Goal: Task Accomplishment & Management: Use online tool/utility

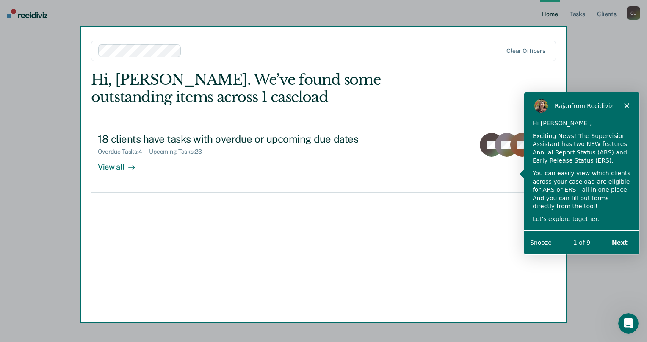
click at [110, 165] on div "Product tour overlay" at bounding box center [323, 171] width 647 height 342
click at [132, 166] on div "Product tour overlay" at bounding box center [323, 171] width 647 height 342
click at [113, 168] on div "Product tour overlay" at bounding box center [323, 171] width 647 height 342
click at [624, 103] on icon "Close" at bounding box center [625, 105] width 5 height 5
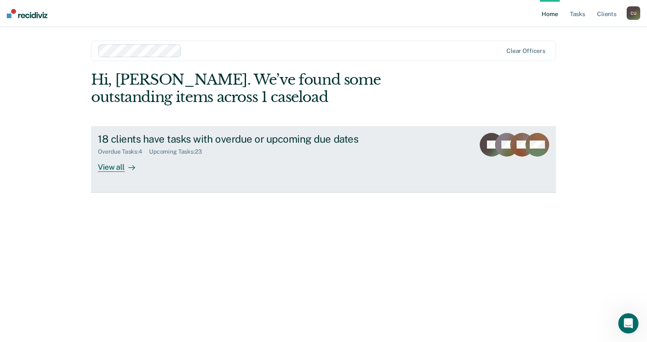
click at [385, 161] on div "18 clients have tasks with overdue or upcoming due dates Overdue Tasks : 4 Upco…" at bounding box center [256, 152] width 317 height 39
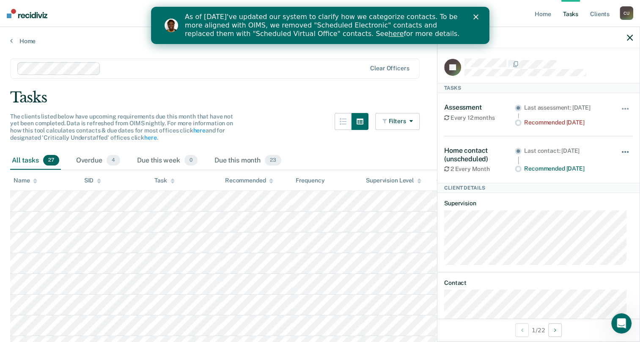
click at [619, 156] on button "button" at bounding box center [626, 156] width 14 height 14
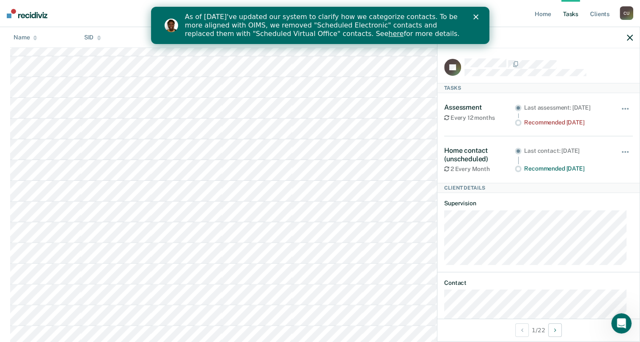
scroll to position [28, 0]
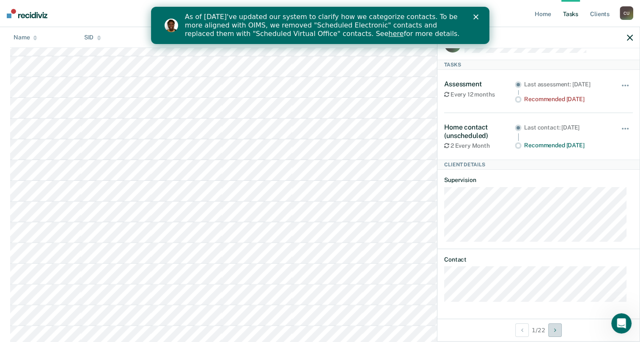
click at [556, 329] on icon "Next Client" at bounding box center [555, 330] width 2 height 6
click at [553, 327] on button "Next Client" at bounding box center [555, 330] width 14 height 14
click at [518, 329] on button "Previous Client" at bounding box center [522, 330] width 14 height 14
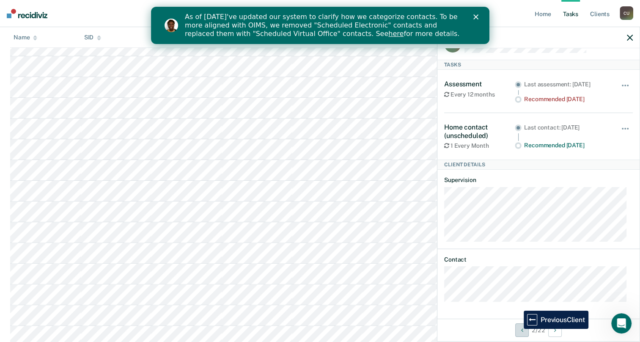
click at [518, 329] on button "Previous Client" at bounding box center [522, 330] width 14 height 14
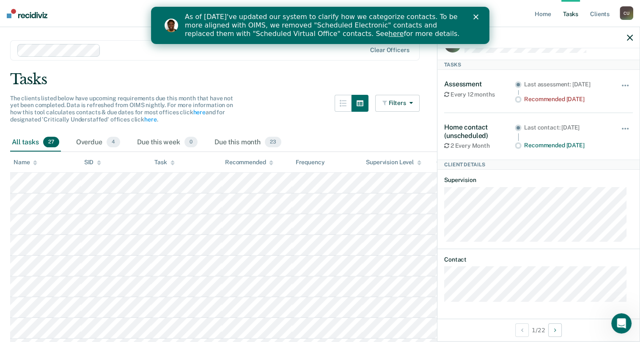
scroll to position [0, 0]
